Goal: Task Accomplishment & Management: Use online tool/utility

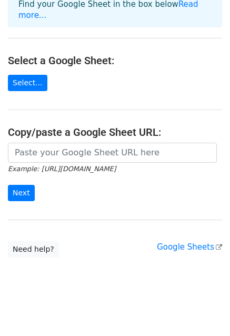
scroll to position [95, 0]
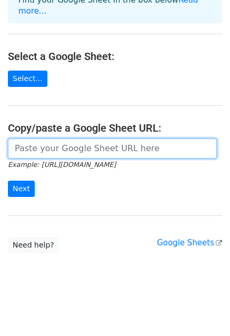
click at [103, 151] on input "url" at bounding box center [112, 148] width 209 height 20
click at [35, 153] on input "url" at bounding box center [112, 148] width 209 height 20
paste input "Celebrations@weddingsunlimited.com PetermanPhotoAndVideo@gmail.com info@lovelee…"
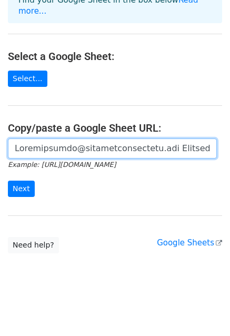
scroll to position [0, 5923]
drag, startPoint x: 181, startPoint y: 147, endPoint x: 2, endPoint y: 147, distance: 179.3
click at [2, 147] on div "Example: https://docs.google.com/spreadsheets/d/abc/edit Next" at bounding box center [115, 172] width 230 height 69
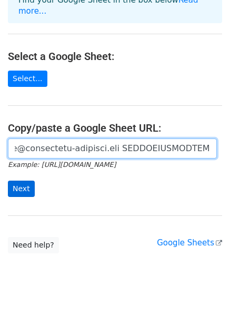
type input "Celebrations@weddingsunlimited.com PetermanPhotoAndVideo@gmail.com info@lovelee…"
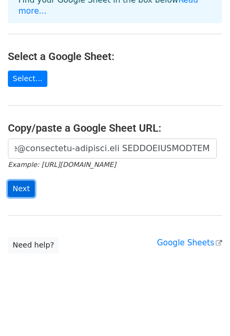
scroll to position [0, 0]
click at [23, 188] on input "Next" at bounding box center [21, 188] width 27 height 16
click at [25, 182] on input "Next" at bounding box center [21, 188] width 27 height 16
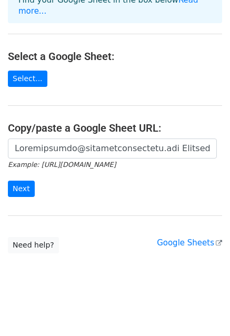
click at [77, 188] on form "Example: https://docs.google.com/spreadsheets/d/abc/edit Next" at bounding box center [115, 167] width 214 height 59
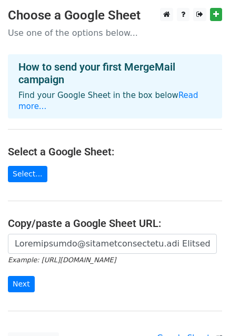
scroll to position [95, 0]
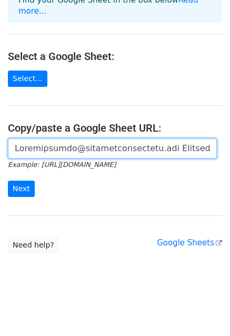
click at [85, 148] on input "url" at bounding box center [112, 148] width 209 height 20
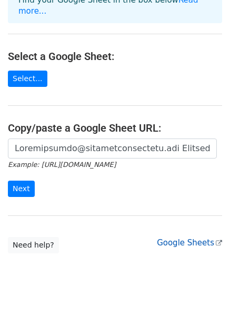
click at [191, 243] on link "Google Sheets" at bounding box center [189, 242] width 65 height 9
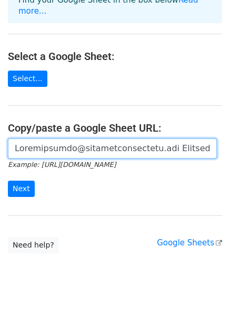
drag, startPoint x: 127, startPoint y: 145, endPoint x: 130, endPoint y: 152, distance: 7.5
click at [130, 152] on input "url" at bounding box center [112, 148] width 209 height 20
drag, startPoint x: 130, startPoint y: 152, endPoint x: 139, endPoint y: 148, distance: 9.2
click at [139, 148] on input "url" at bounding box center [112, 148] width 209 height 20
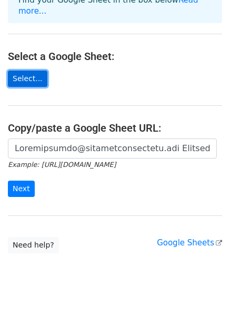
click at [34, 77] on link "Select..." at bounding box center [27, 78] width 39 height 16
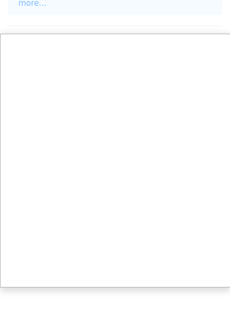
scroll to position [0, 0]
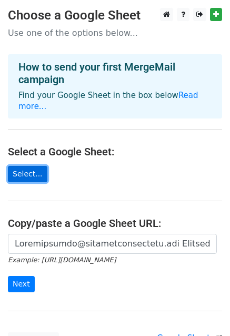
click at [32, 172] on link "Select..." at bounding box center [27, 174] width 39 height 16
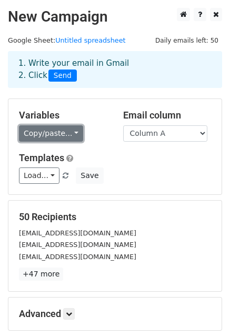
click at [73, 135] on link "Copy/paste..." at bounding box center [51, 133] width 64 height 16
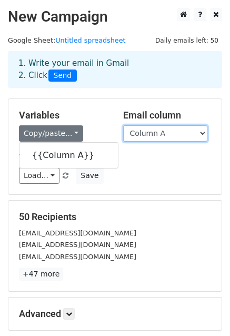
click at [172, 134] on select "Column A" at bounding box center [165, 133] width 84 height 16
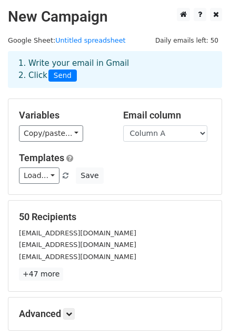
click at [160, 181] on div "Load... No templates saved Save" at bounding box center [115, 175] width 208 height 16
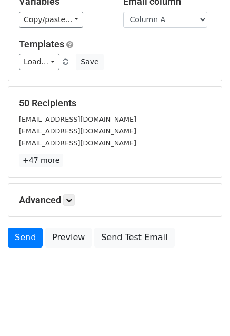
click at [160, 102] on h5 "50 Recipients" at bounding box center [115, 103] width 192 height 12
click at [176, 156] on p "+47 more" at bounding box center [115, 160] width 192 height 13
click at [43, 60] on link "Load..." at bounding box center [39, 62] width 40 height 16
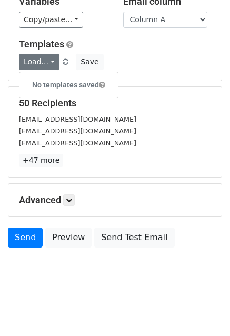
click at [70, 86] on h6 "No templates saved" at bounding box center [68, 84] width 98 height 17
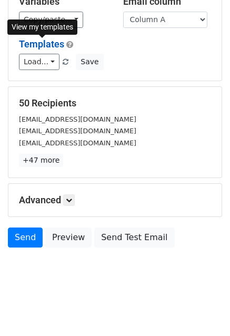
click at [55, 39] on link "Templates" at bounding box center [41, 43] width 45 height 11
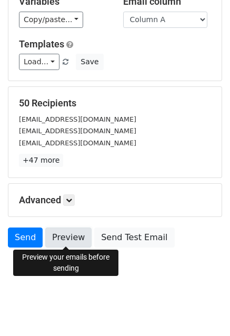
click at [63, 239] on link "Preview" at bounding box center [68, 237] width 46 height 20
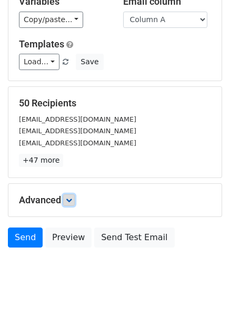
click at [69, 199] on icon at bounding box center [69, 200] width 6 height 6
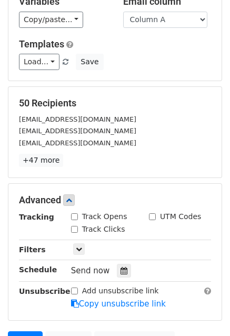
click at [75, 216] on input "Track Opens" at bounding box center [74, 216] width 7 height 7
checkbox input "true"
click at [75, 227] on input "Track Clicks" at bounding box center [74, 229] width 7 height 7
checkbox input "true"
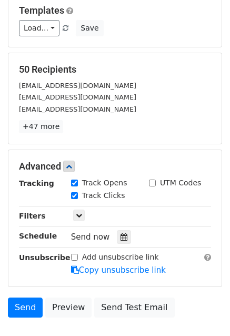
scroll to position [149, 0]
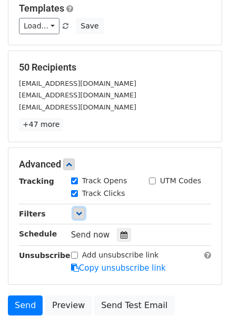
click at [76, 210] on icon at bounding box center [79, 213] width 6 height 6
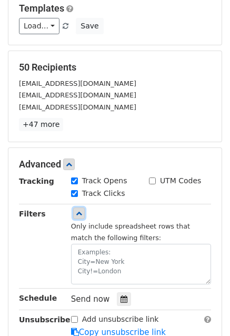
click at [76, 210] on icon at bounding box center [79, 213] width 6 height 6
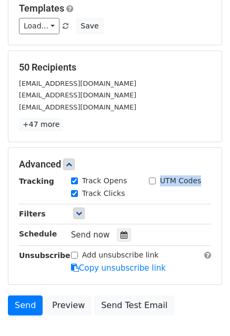
drag, startPoint x: 207, startPoint y: 179, endPoint x: 162, endPoint y: 178, distance: 44.7
click at [162, 179] on div "UTM Codes" at bounding box center [180, 181] width 78 height 13
copy label "UTM Codes"
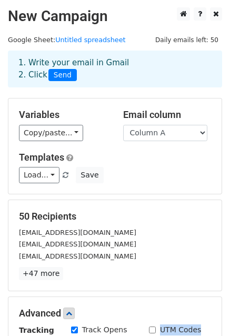
scroll to position [216, 0]
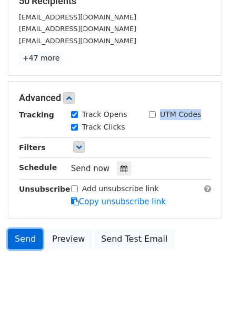
click at [32, 235] on link "Send" at bounding box center [25, 239] width 35 height 20
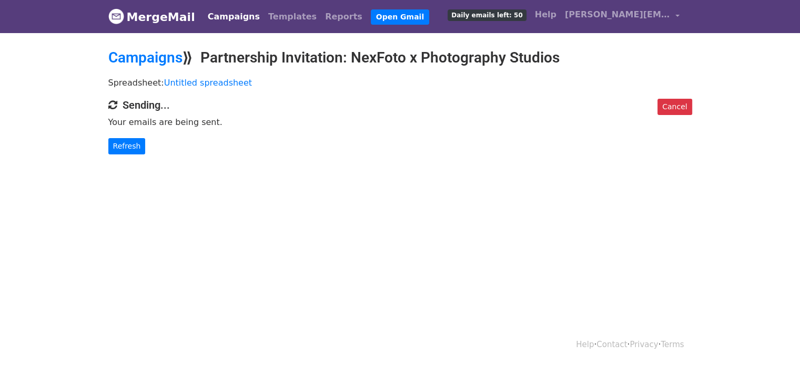
click at [114, 11] on img at bounding box center [116, 16] width 16 height 16
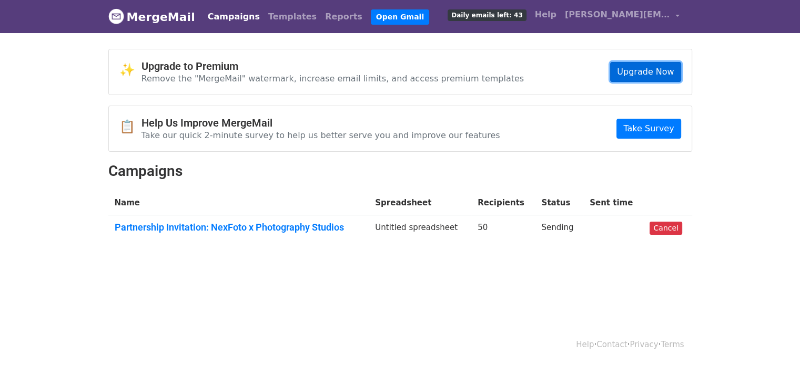
click at [654, 69] on link "Upgrade Now" at bounding box center [645, 72] width 70 height 20
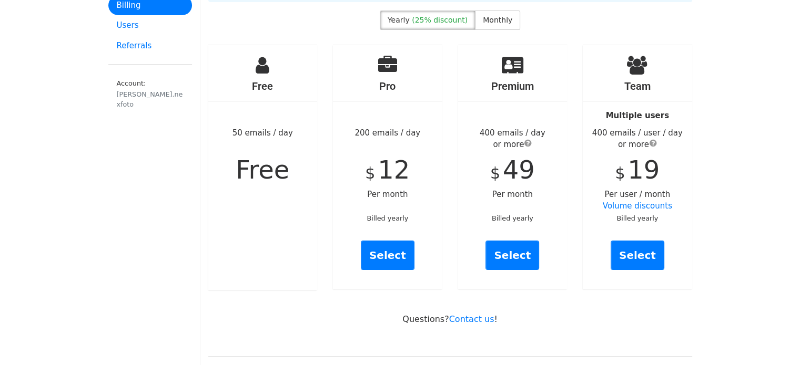
scroll to position [50, 0]
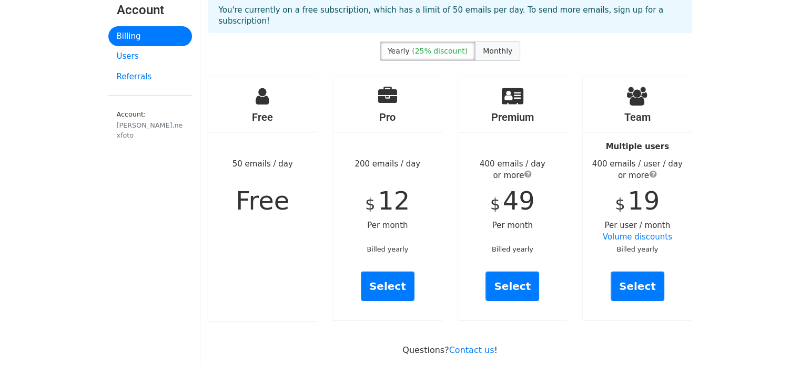
click at [505, 49] on span "Monthly" at bounding box center [497, 51] width 29 height 8
click at [471, 51] on label "Yearly (25% discount)" at bounding box center [428, 51] width 96 height 19
click at [446, 47] on span "(25% discount)" at bounding box center [440, 51] width 56 height 8
click at [502, 47] on span "Monthly" at bounding box center [497, 51] width 29 height 8
click at [461, 50] on span "(25% discount)" at bounding box center [440, 51] width 56 height 8
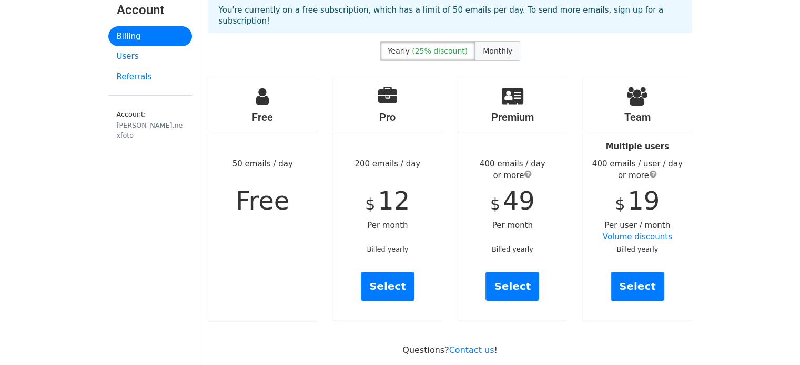
click at [500, 52] on span "Monthly" at bounding box center [497, 51] width 29 height 8
click at [271, 243] on div "Free 50 emails / day Free" at bounding box center [262, 198] width 109 height 245
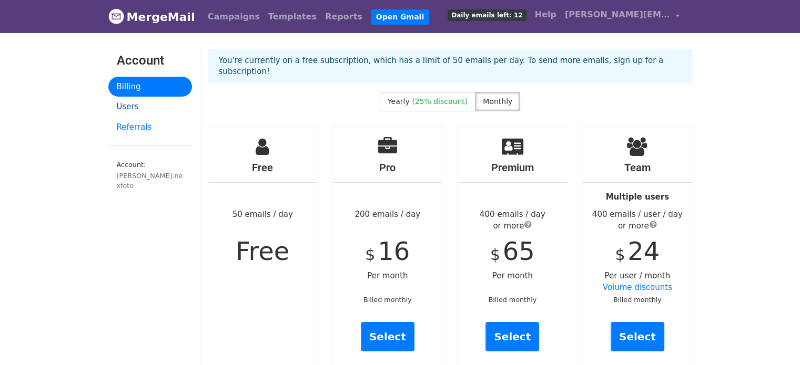
click at [124, 109] on link "Users" at bounding box center [150, 107] width 84 height 21
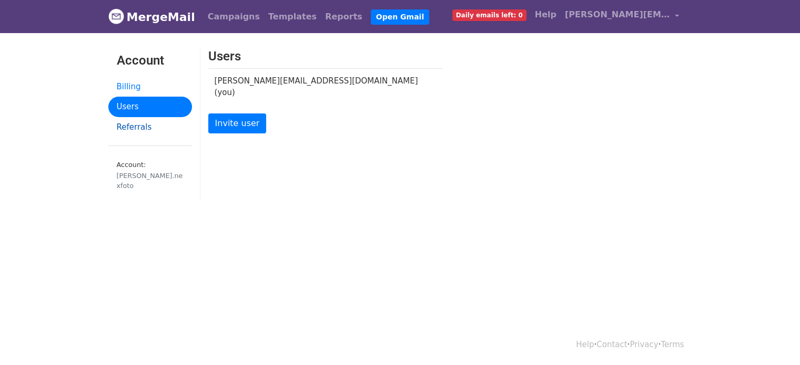
click at [131, 127] on link "Referrals" at bounding box center [150, 127] width 84 height 21
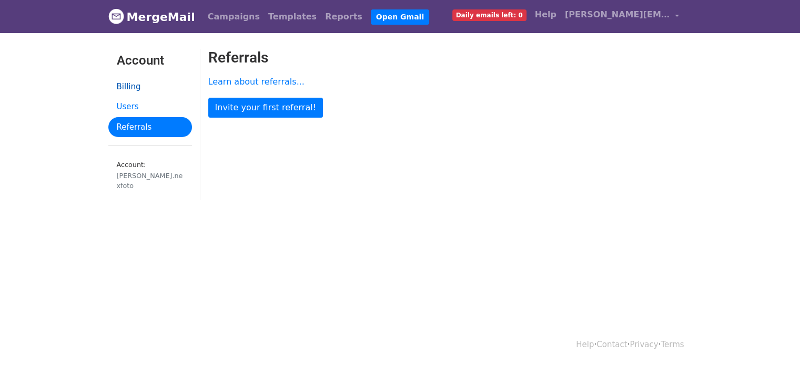
click at [129, 81] on link "Billing" at bounding box center [150, 87] width 84 height 21
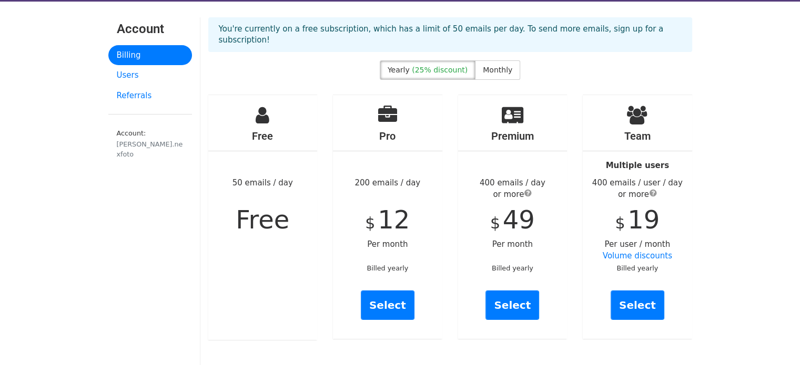
scroll to position [29, 0]
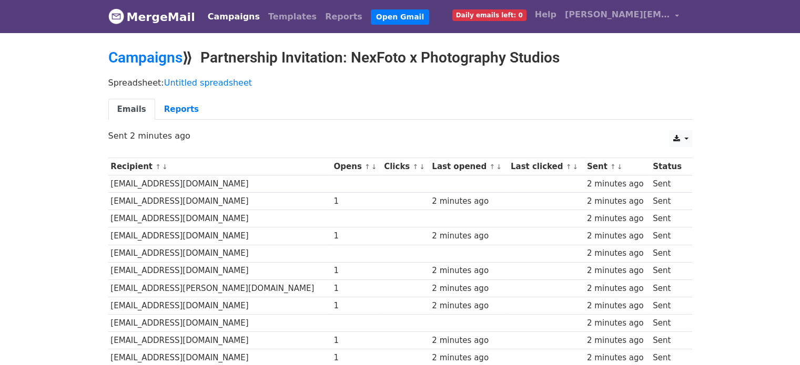
drag, startPoint x: 0, startPoint y: 0, endPoint x: 387, endPoint y: 208, distance: 439.0
click at [387, 208] on td at bounding box center [405, 201] width 48 height 17
